Goal: Transaction & Acquisition: Purchase product/service

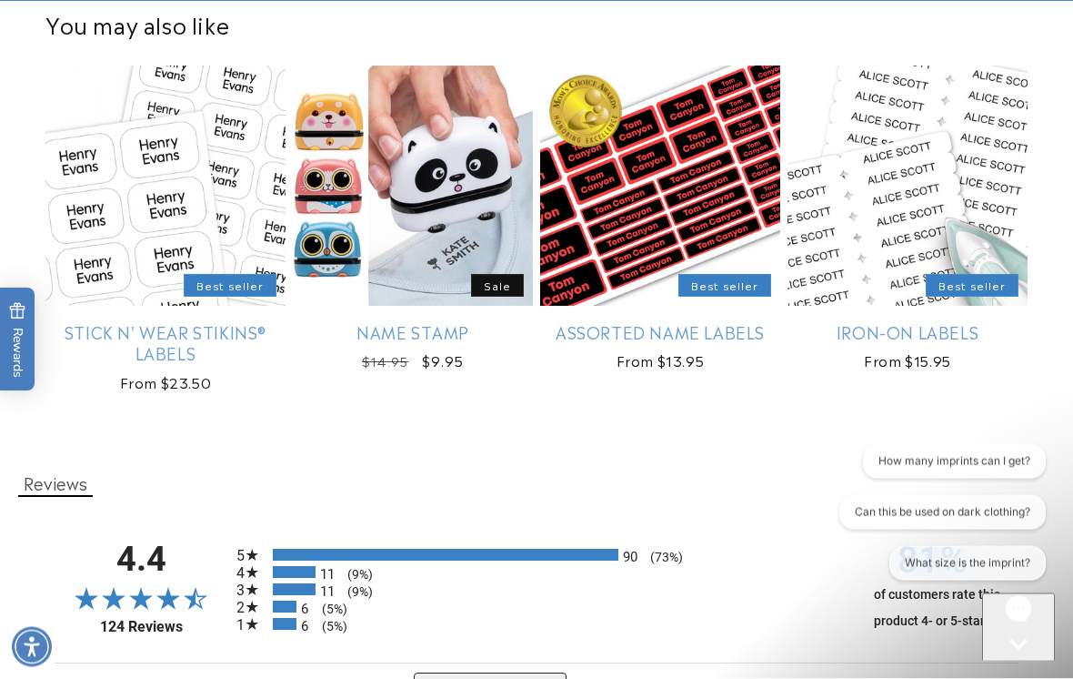
scroll to position [2279, 0]
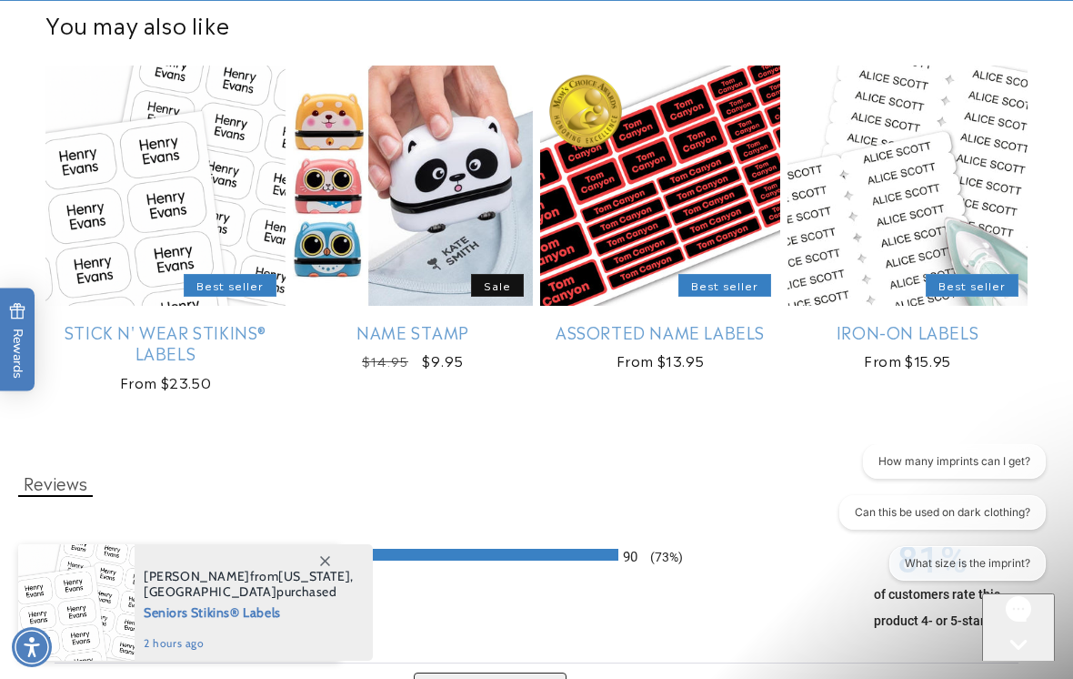
click at [907, 321] on link "Iron-On Labels" at bounding box center [908, 331] width 240 height 21
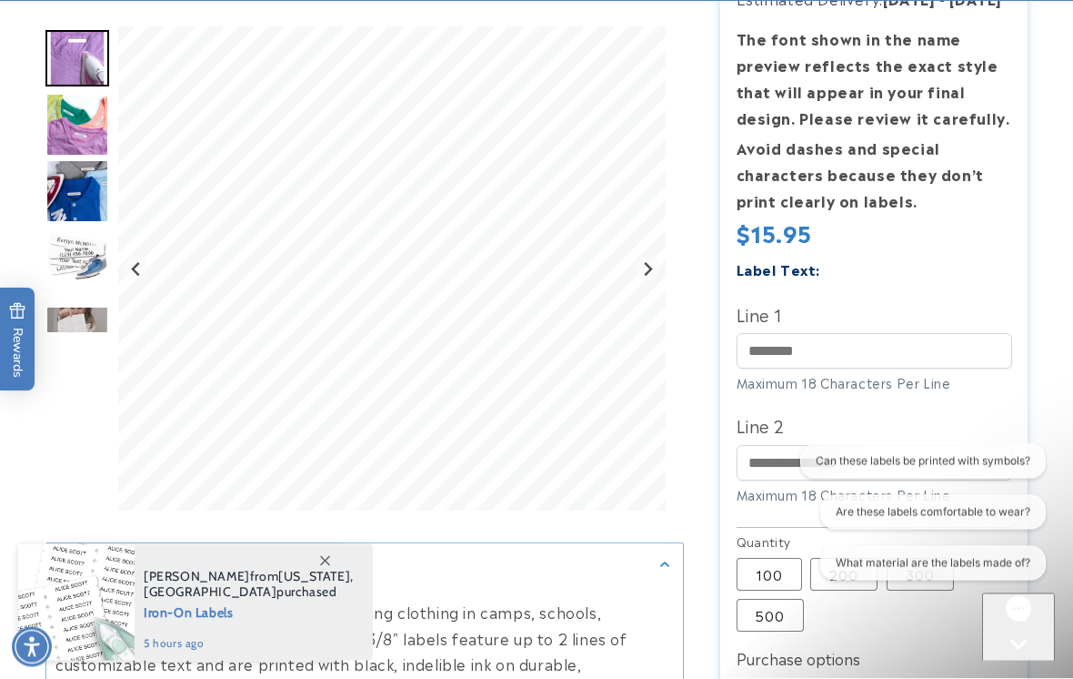
scroll to position [448, 0]
click at [1026, 667] on icon "Open gorgias live chat" at bounding box center [1019, 676] width 18 height 18
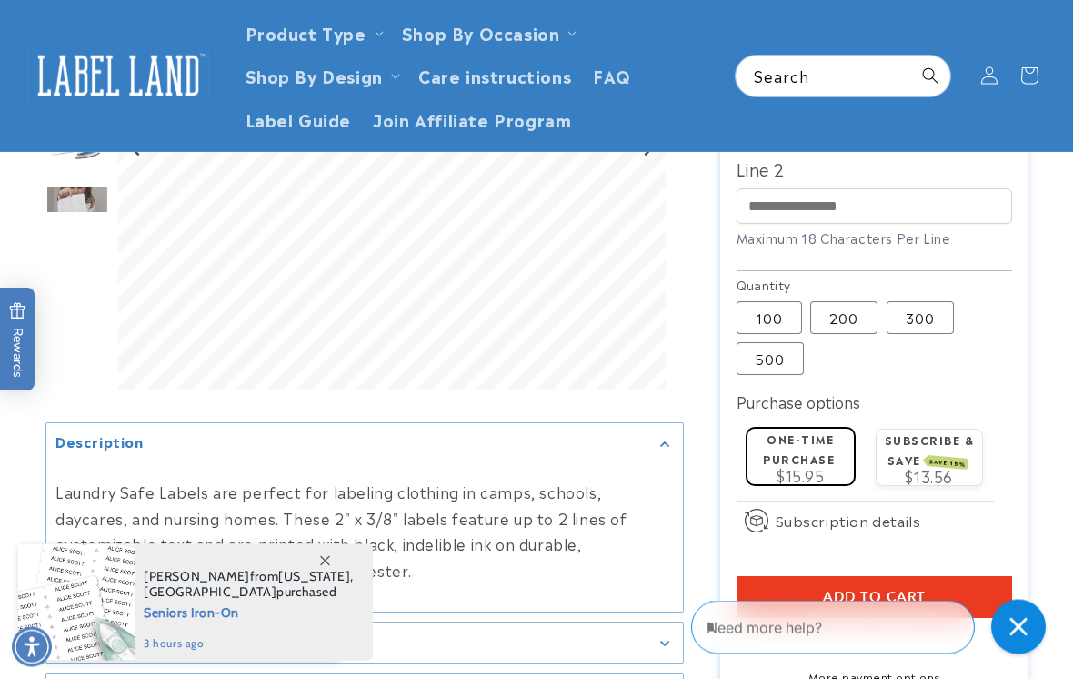
scroll to position [689, 0]
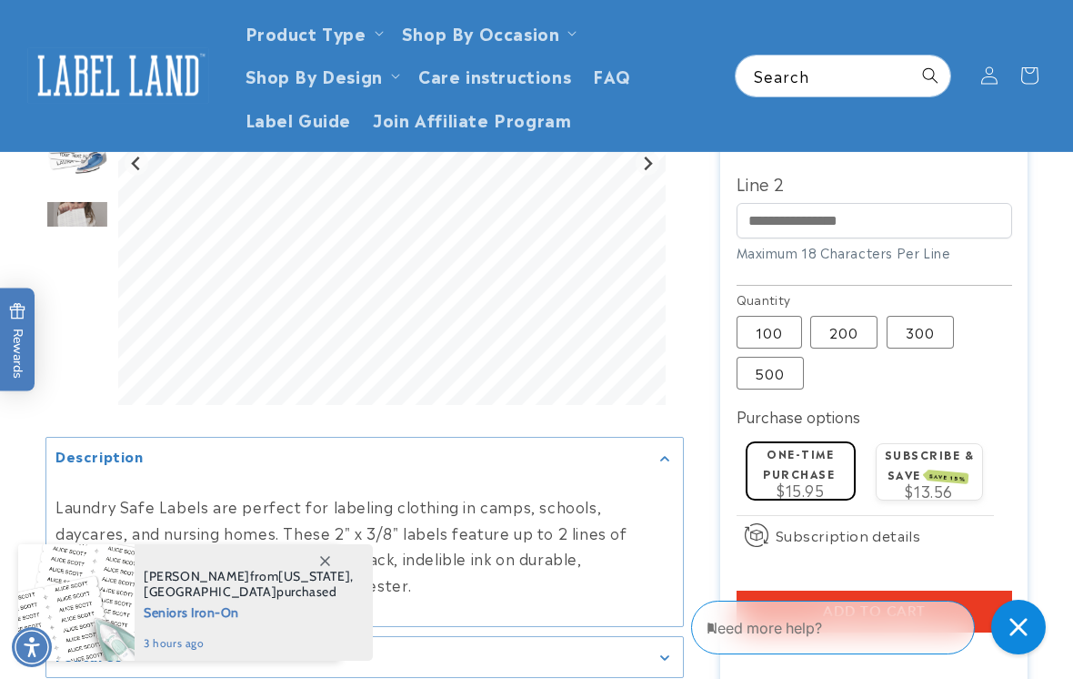
click at [837, 323] on label "200 Variant sold out or unavailable" at bounding box center [843, 332] width 67 height 33
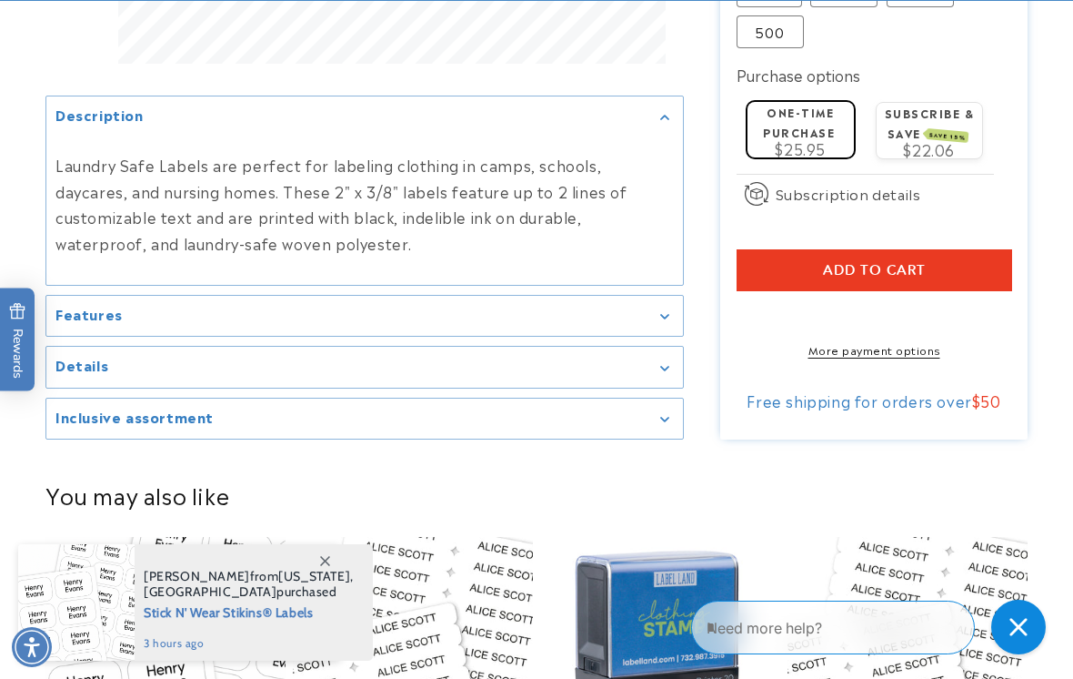
scroll to position [1033, 0]
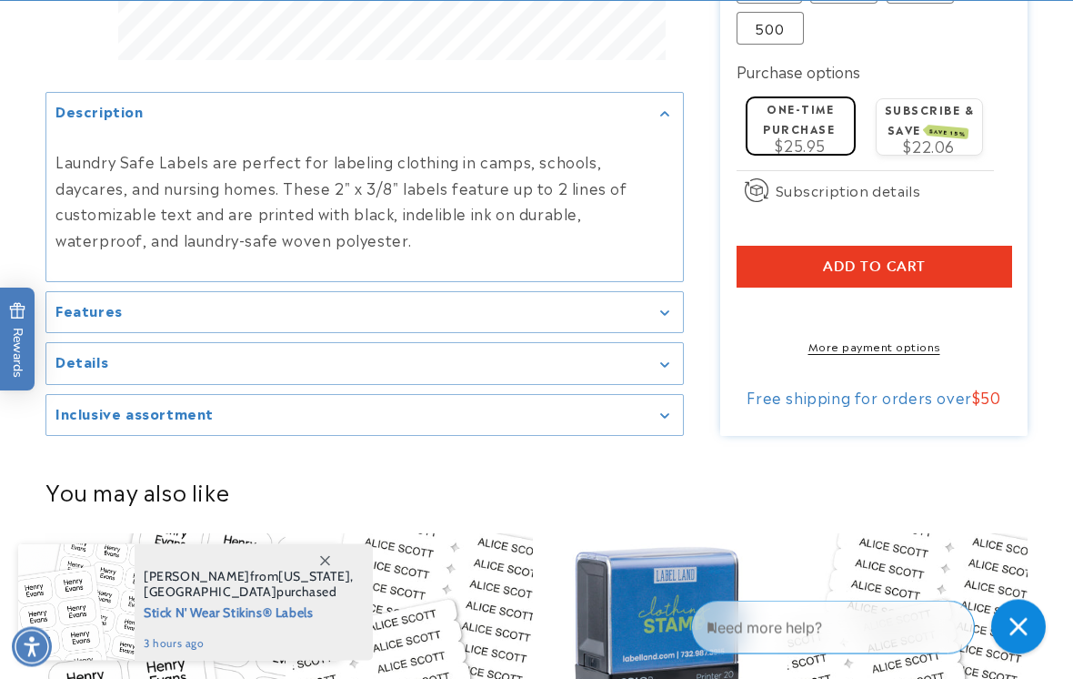
click at [122, 320] on div "Features" at bounding box center [364, 314] width 619 height 14
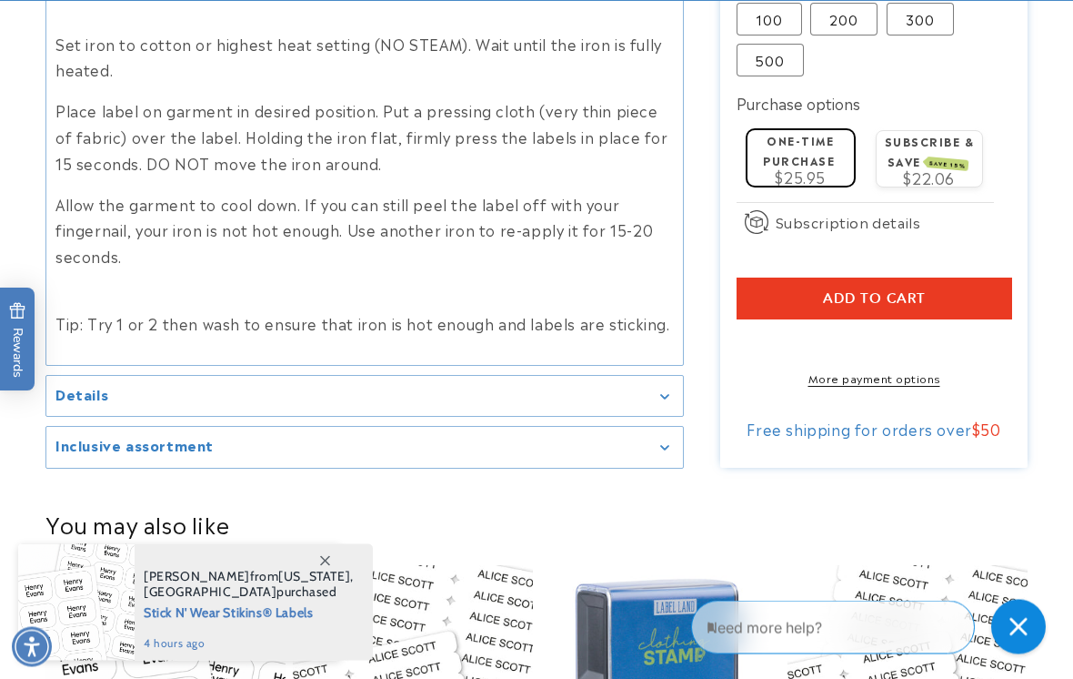
scroll to position [1132, 0]
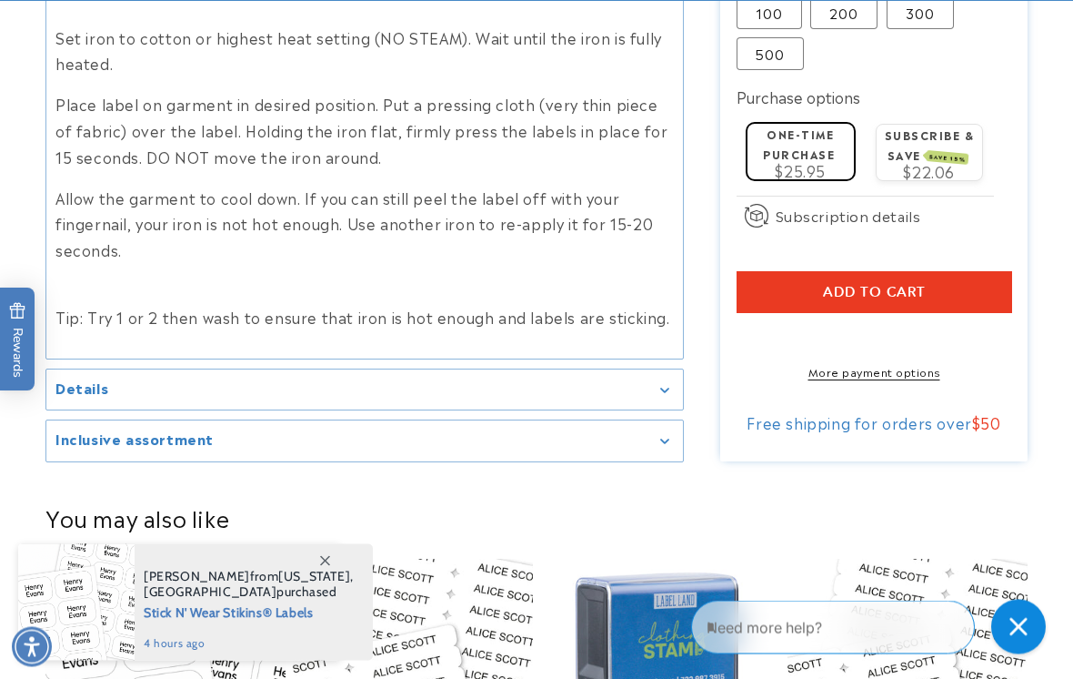
click at [88, 379] on h2 "Details" at bounding box center [81, 388] width 53 height 18
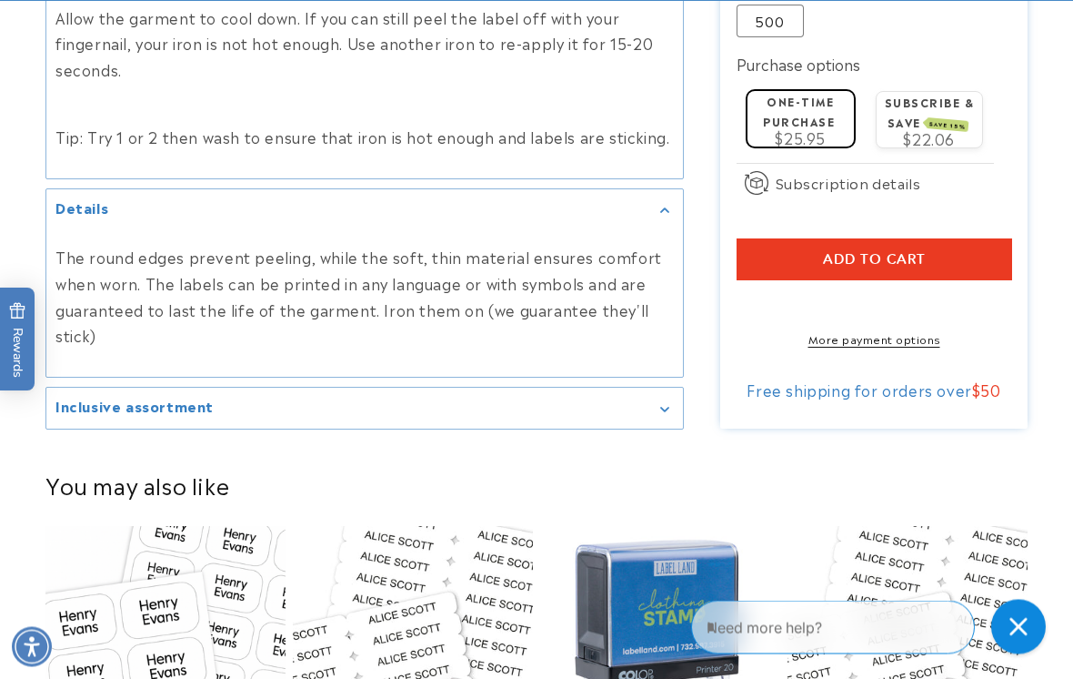
scroll to position [1313, 0]
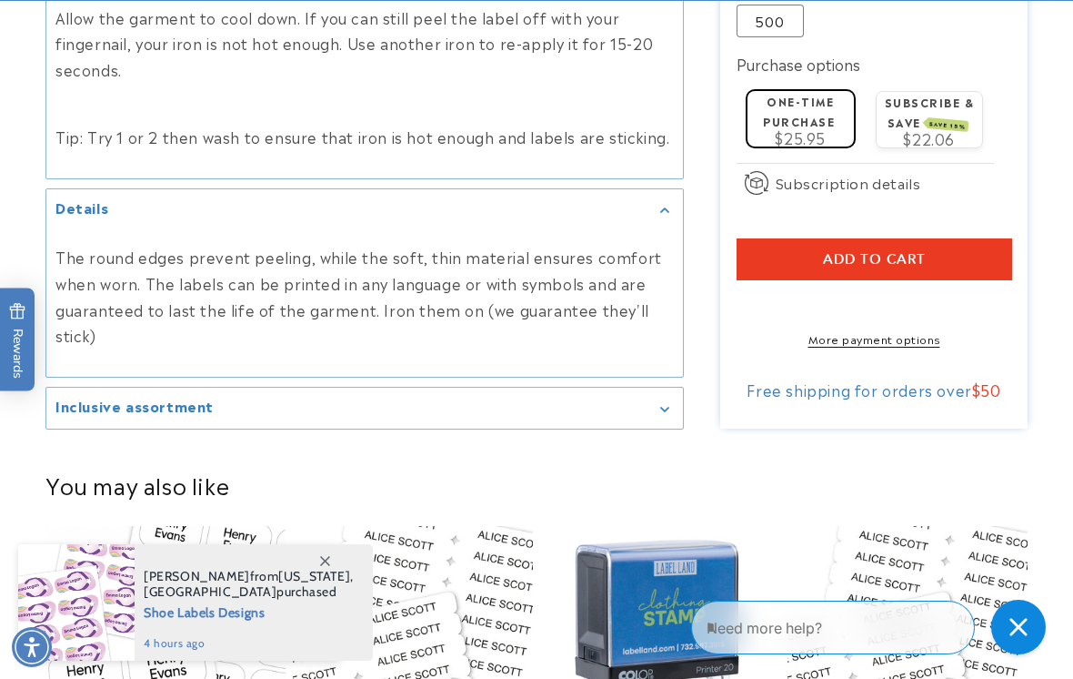
click at [116, 397] on h2 "Inclusive assortment" at bounding box center [134, 406] width 158 height 18
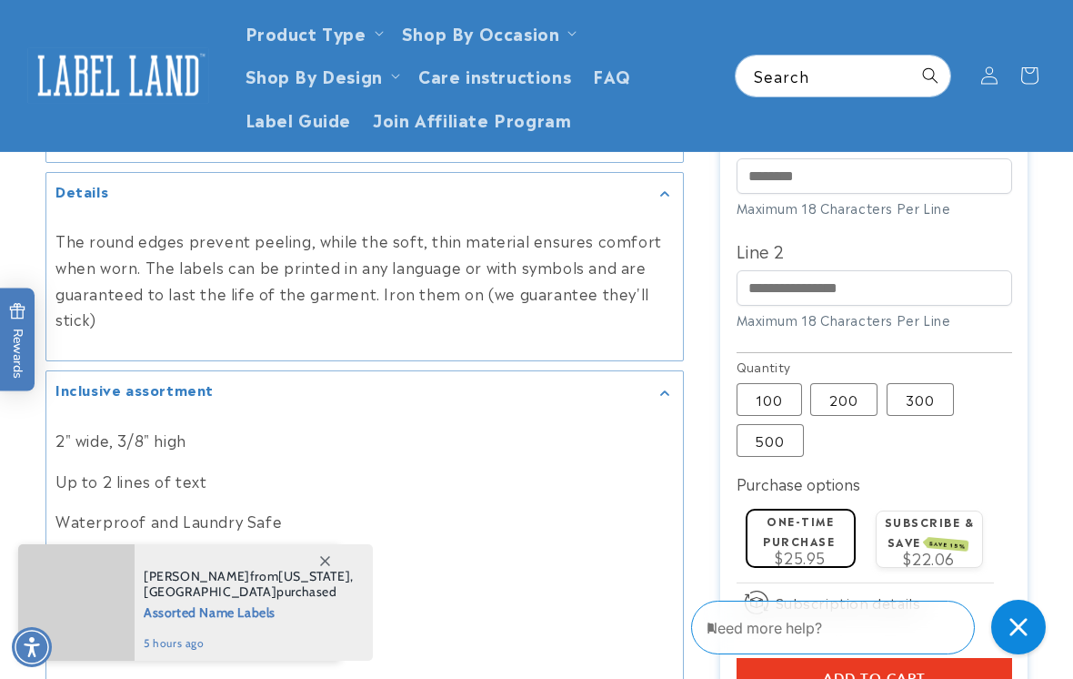
scroll to position [1328, 0]
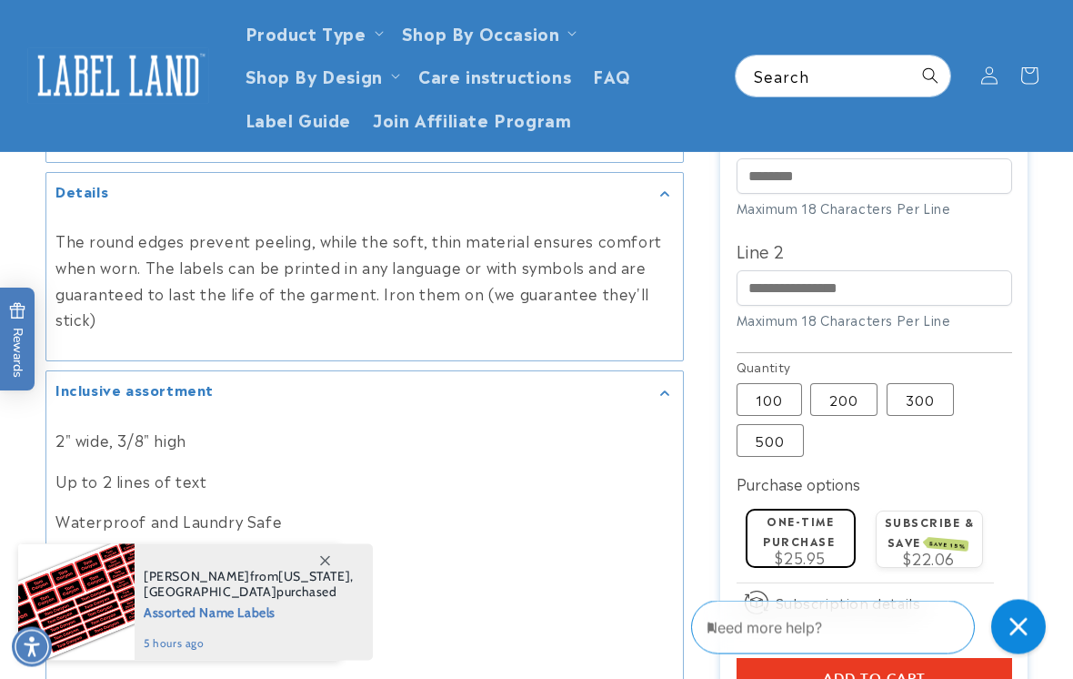
click at [1021, 639] on div "Close gorgias live chat" at bounding box center [1019, 626] width 36 height 36
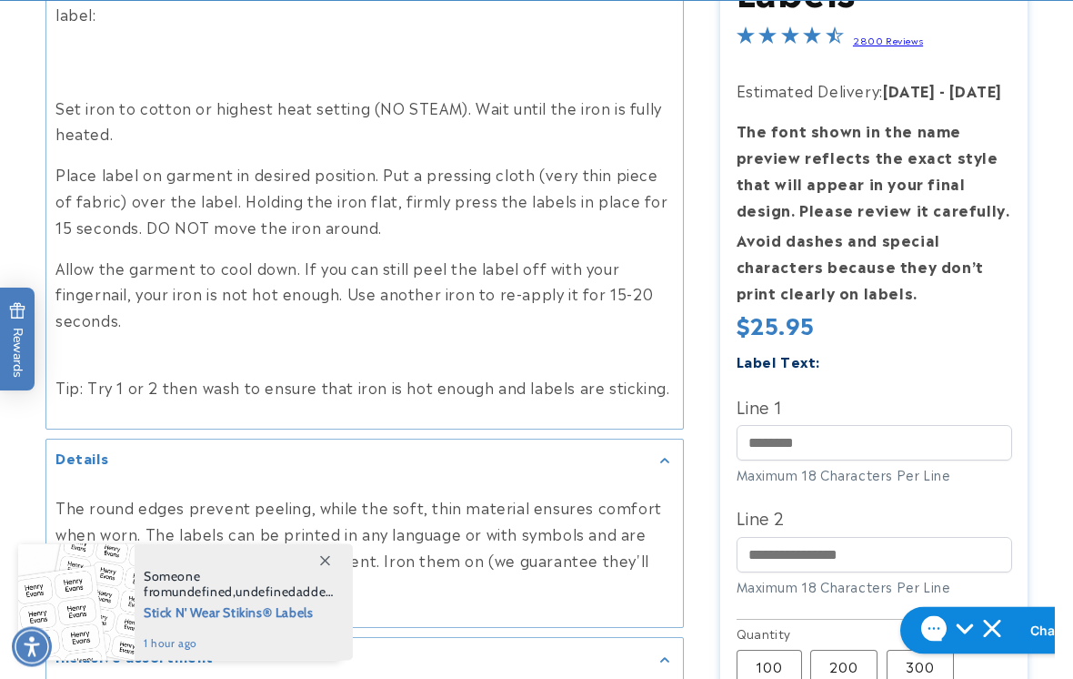
scroll to position [1062, 0]
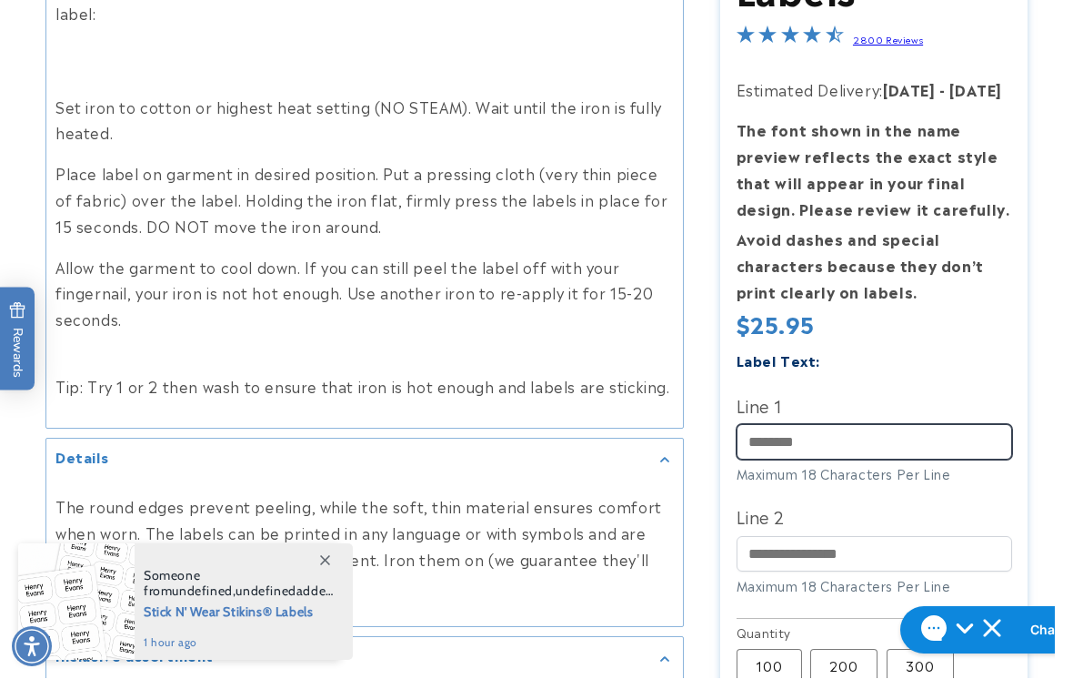
click at [765, 426] on input "Line 1" at bounding box center [875, 443] width 276 height 35
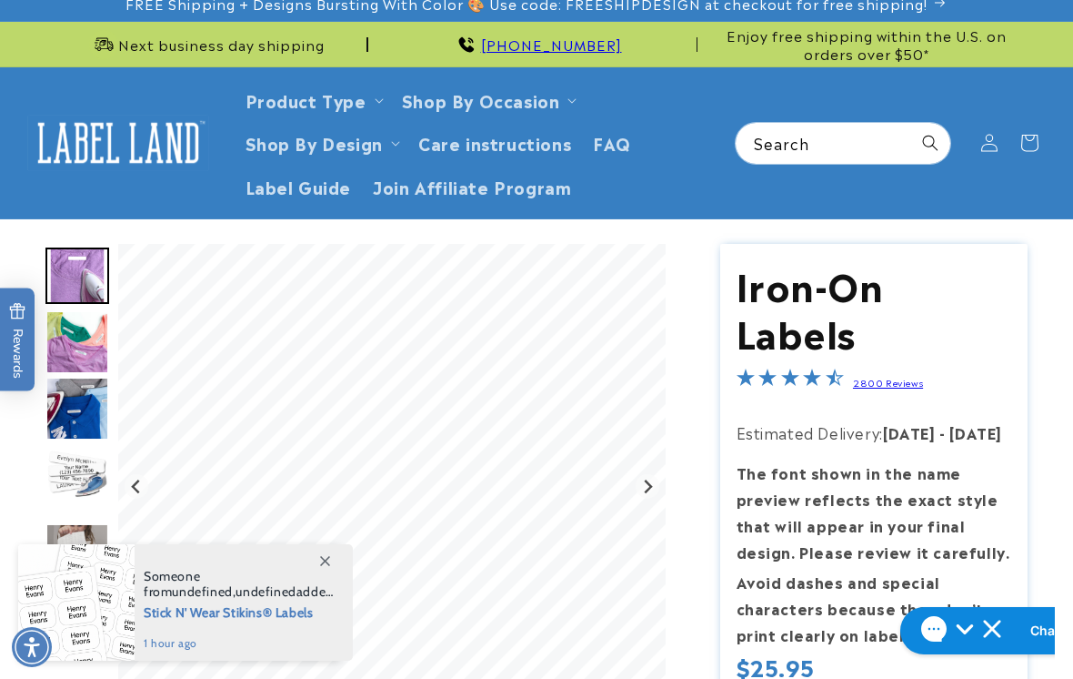
scroll to position [0, 0]
